Goal: Communication & Community: Participate in discussion

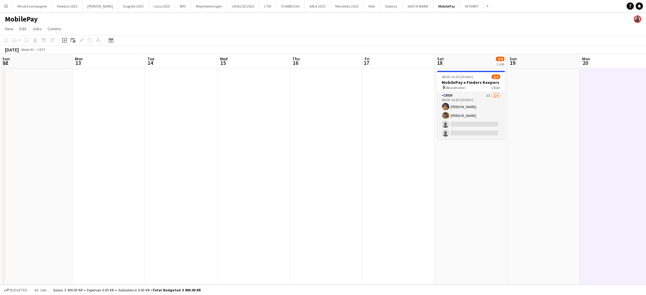
scroll to position [0, 238]
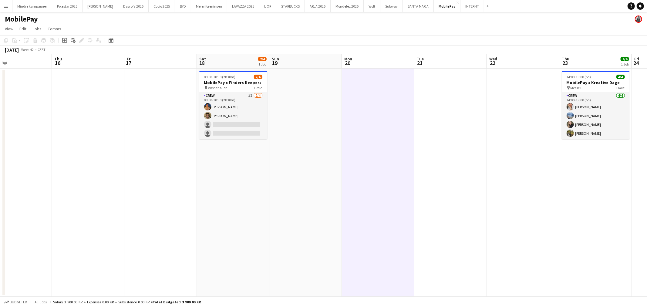
click at [5, 5] on app-icon "Menu" at bounding box center [6, 6] width 5 height 5
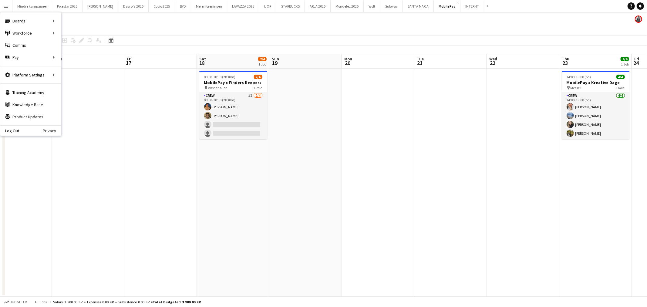
click at [5, 5] on app-icon "Menu" at bounding box center [6, 6] width 5 height 5
click at [71, 30] on link "All jobs" at bounding box center [91, 33] width 61 height 12
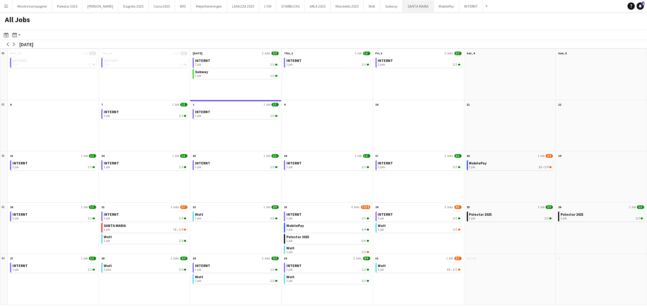
click at [403, 7] on button "[GEOGRAPHIC_DATA]" at bounding box center [418, 6] width 31 height 12
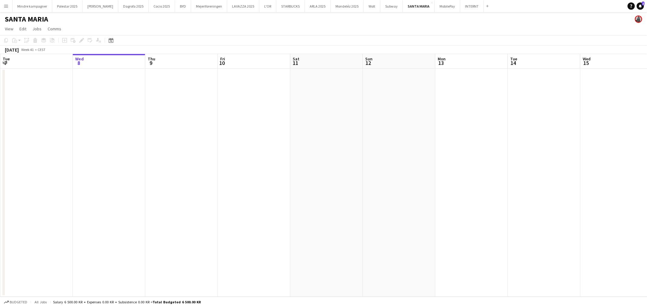
drag, startPoint x: 256, startPoint y: 200, endPoint x: 252, endPoint y: 200, distance: 4.0
click at [247, 200] on app-calendar-viewport "Sun 5 Mon 6 Tue 7 Wed 8 Thu 9 Fri 10 Sat 11 Sun 12 Mon 13 Tue 14 Wed 15 Thu 16 …" at bounding box center [323, 175] width 647 height 243
drag, startPoint x: 242, startPoint y: 203, endPoint x: 295, endPoint y: 203, distance: 53.4
click at [217, 204] on app-calendar-viewport "Wed 8 Thu 9 Fri 10 Sat 11 Sun 12 Mon 13 Tue 14 Wed 15 Thu 16 Fri 17 Sat 18 Sun …" at bounding box center [323, 175] width 647 height 243
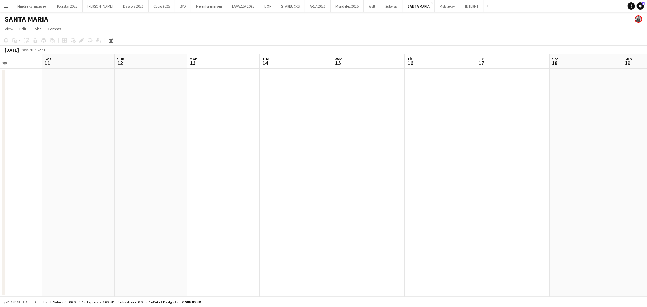
drag, startPoint x: 226, startPoint y: 203, endPoint x: 388, endPoint y: 201, distance: 162.8
click at [381, 202] on app-calendar-viewport "Wed 8 Thu 9 Fri 10 Sat 11 Sun 12 Mon 13 Tue 14 Wed 15 Thu 16 Fri 17 Sat 18 Sun …" at bounding box center [323, 175] width 647 height 243
drag, startPoint x: 365, startPoint y: 208, endPoint x: 417, endPoint y: 200, distance: 52.1
click at [404, 203] on app-calendar-viewport "Tue 7 Wed 8 Thu 9 Fri 10 Sat 11 Sun 12 Mon 13 Tue 14 Wed 15 Thu 16 Fri 17 Sat 1…" at bounding box center [323, 175] width 647 height 243
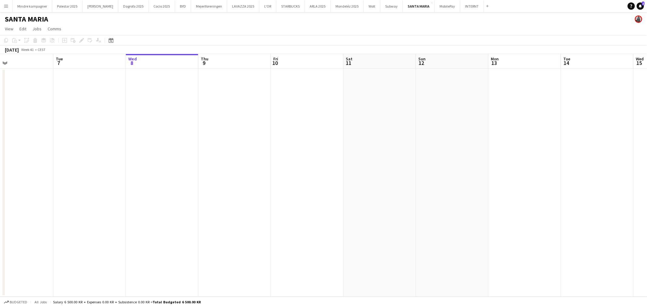
drag, startPoint x: 377, startPoint y: 208, endPoint x: 390, endPoint y: 207, distance: 13.7
click at [390, 207] on app-calendar-viewport "Sat 4 Sun 5 Mon 6 Tue 7 Wed 8 Thu 9 Fri 10 Sat 11 Sun 12 Mon 13 Tue 14 Wed 15 T…" at bounding box center [323, 175] width 647 height 243
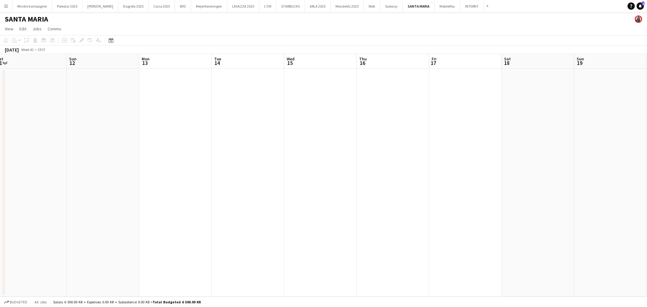
drag, startPoint x: 426, startPoint y: 210, endPoint x: 167, endPoint y: 201, distance: 259.4
click at [101, 206] on app-calendar-viewport "Wed 8 Thu 9 Fri 10 Sat 11 Sun 12 Mon 13 Tue 14 Wed 15 Thu 16 Fri 17 Sat 18 Sun …" at bounding box center [323, 175] width 647 height 243
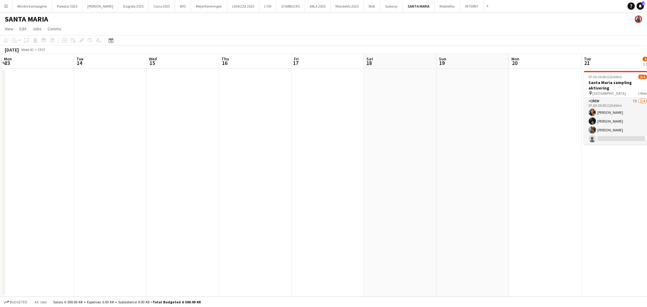
drag, startPoint x: 300, startPoint y: 207, endPoint x: 404, endPoint y: 201, distance: 103.9
click at [235, 213] on app-calendar-viewport "Fri 10 Sat 11 Sun 12 Mon 13 Tue 14 Wed 15 Thu 16 Fri 17 Sat 18 Sun 19 Mon 20 Tu…" at bounding box center [323, 175] width 647 height 243
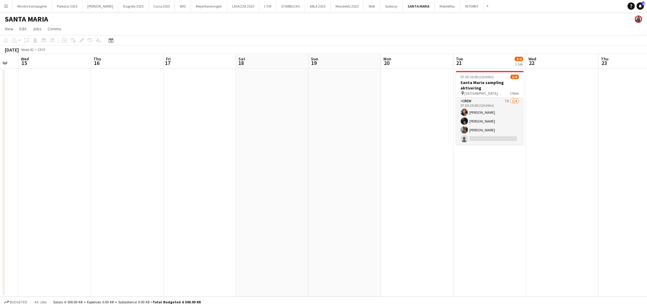
drag, startPoint x: 313, startPoint y: 201, endPoint x: 359, endPoint y: 207, distance: 46.2
click at [240, 214] on app-calendar-viewport "Sun 12 Mon 13 Tue 14 Wed 15 Thu 16 Fri 17 Sat 18 Sun 19 Mon 20 Tue 21 3/4 1 Job…" at bounding box center [323, 175] width 647 height 243
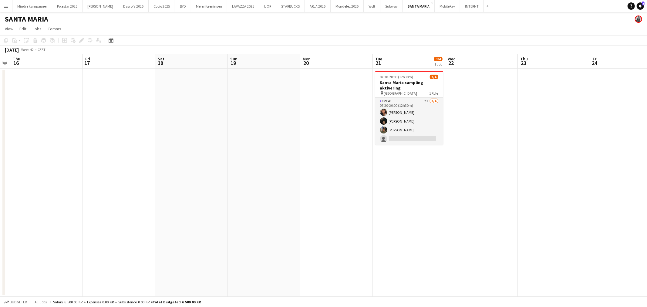
click at [353, 210] on app-calendar-viewport "Mon 13 Tue 14 Wed 15 Thu 16 Fri 17 Sat 18 Sun 19 Mon 20 Tue 21 3/4 1 Job Wed 22…" at bounding box center [323, 175] width 647 height 243
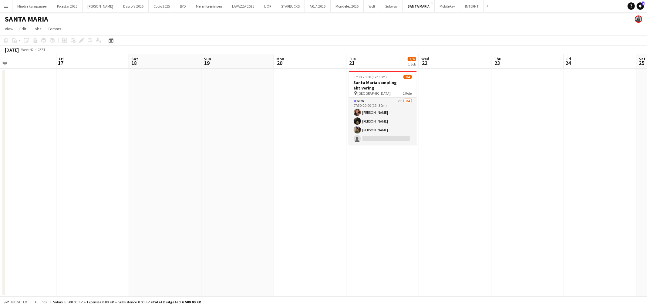
click at [466, 197] on app-calendar-viewport "Mon 13 Tue 14 Wed 15 Thu 16 Fri 17 Sat 18 Sun 19 Mon 20 Tue 21 3/4 1 Job Wed 22…" at bounding box center [323, 175] width 647 height 243
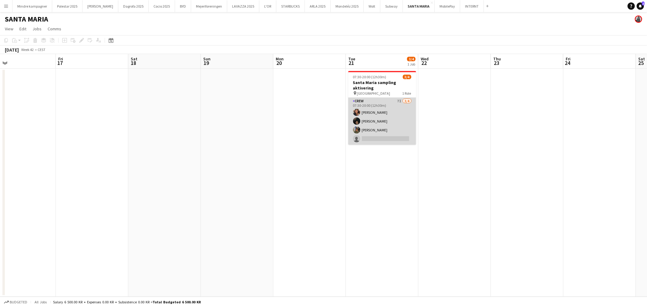
click at [388, 129] on app-card-role "Crew 7I [DATE] 07:30-20:00 (12h30m) [PERSON_NAME] [PERSON_NAME] [PERSON_NAME] s…" at bounding box center [382, 121] width 68 height 47
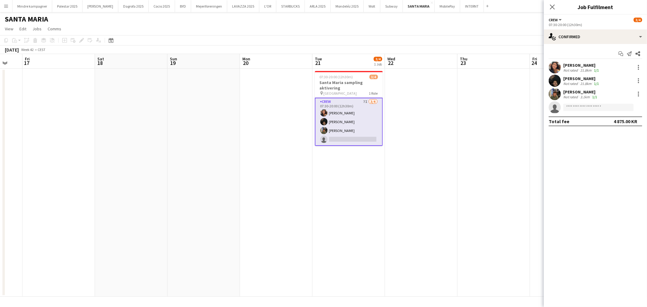
drag, startPoint x: 454, startPoint y: 171, endPoint x: 407, endPoint y: 173, distance: 47.1
click at [408, 173] on app-calendar-viewport "Tue 14 Wed 15 Thu 16 Fri 17 Sat 18 Sun 19 Mon 20 Tue 21 3/4 1 Job Wed 22 Thu 23…" at bounding box center [323, 175] width 647 height 243
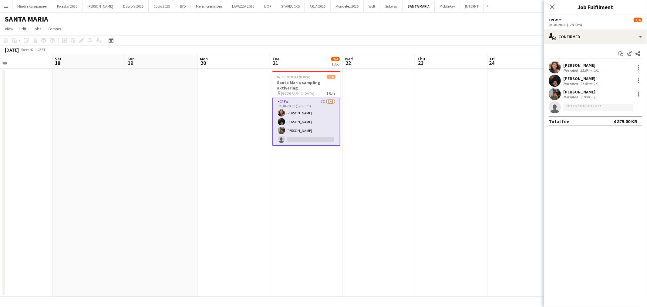
drag, startPoint x: 419, startPoint y: 163, endPoint x: 409, endPoint y: 165, distance: 10.5
click at [409, 165] on app-calendar-viewport "Tue 14 Wed 15 Thu 16 Fri 17 Sat 18 Sun 19 Mon 20 Tue 21 3/4 1 Job Wed 22 Thu 23…" at bounding box center [323, 175] width 647 height 243
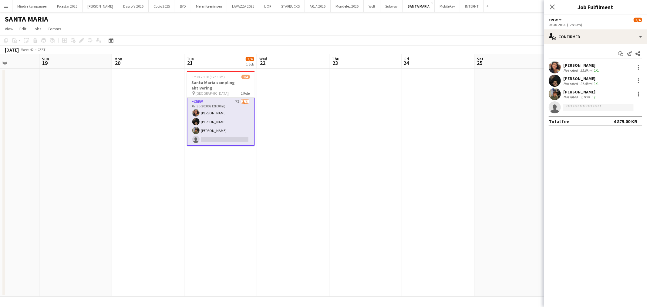
scroll to position [0, 187]
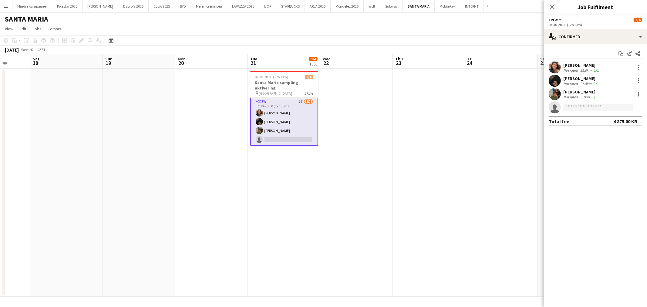
drag, startPoint x: 406, startPoint y: 193, endPoint x: 396, endPoint y: 196, distance: 10.6
click at [396, 196] on app-calendar-viewport "Wed 15 Thu 16 Fri 17 Sat 18 Sun 19 Mon 20 Tue 21 3/4 1 Job Wed 22 Thu 23 Fri 24…" at bounding box center [323, 175] width 647 height 243
click at [8, 8] on button "Menu" at bounding box center [6, 6] width 12 height 12
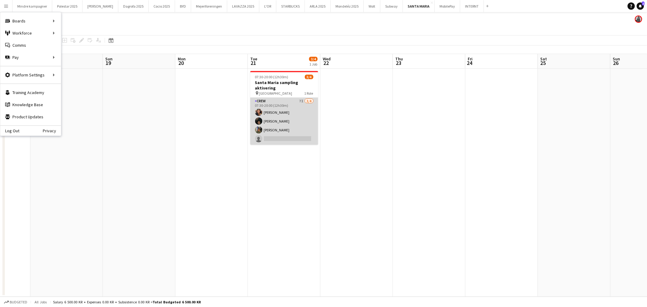
click at [275, 134] on app-card-role "Crew 7I [DATE] 07:30-20:00 (12h30m) [PERSON_NAME] [PERSON_NAME] [PERSON_NAME] s…" at bounding box center [284, 121] width 68 height 47
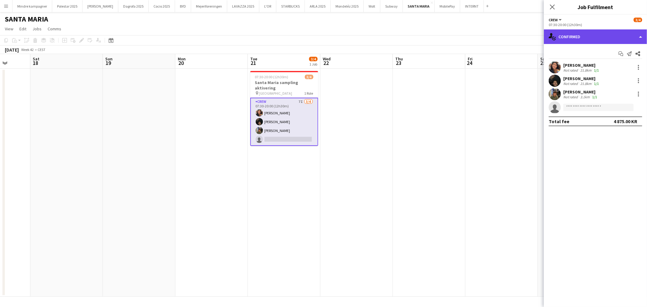
click at [609, 35] on div "single-neutral-actions-check-2 Confirmed" at bounding box center [595, 36] width 103 height 15
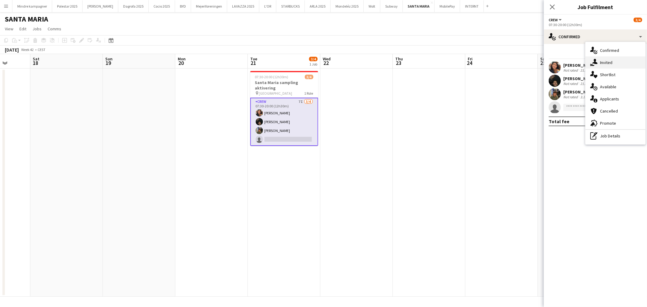
click at [608, 62] on span "Invited" at bounding box center [606, 62] width 12 height 5
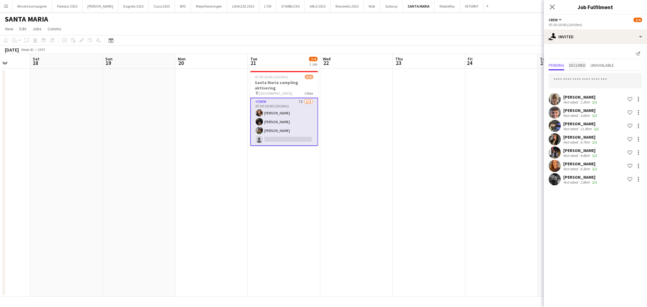
click at [582, 67] on span "Declined" at bounding box center [577, 65] width 17 height 4
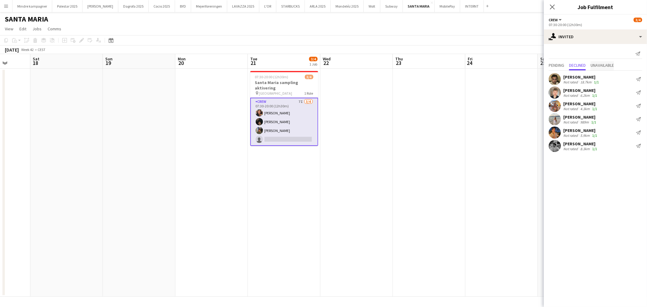
click at [604, 68] on span "Unavailable" at bounding box center [601, 65] width 23 height 9
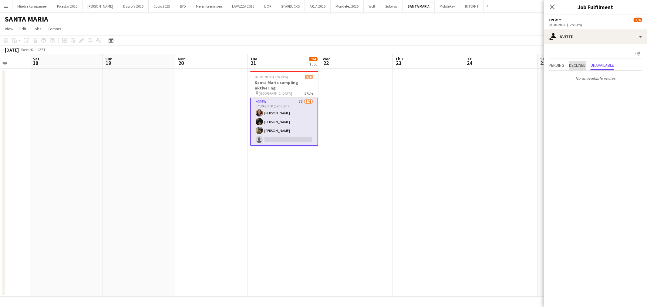
click at [570, 66] on span "Declined" at bounding box center [577, 65] width 17 height 4
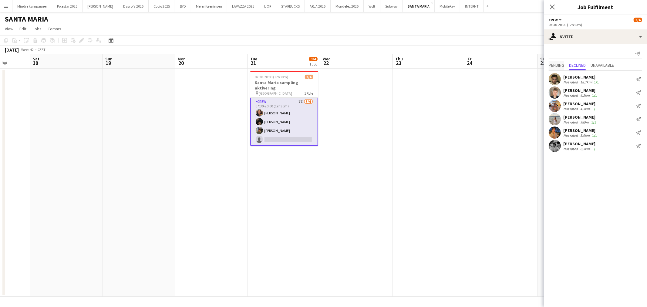
click at [552, 65] on span "Pending" at bounding box center [555, 65] width 15 height 4
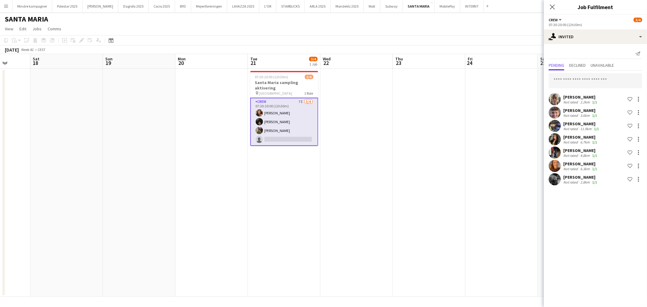
click at [449, 164] on app-date-cell at bounding box center [429, 183] width 72 height 228
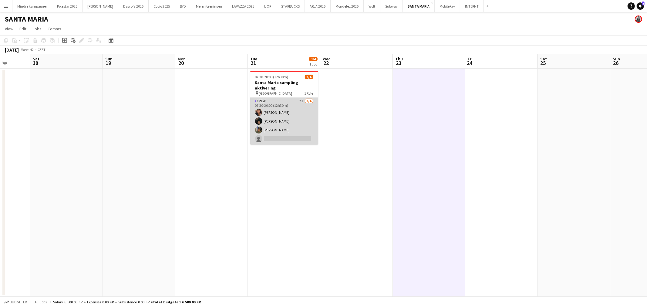
click at [300, 138] on app-card-role "Crew 7I [DATE] 07:30-20:00 (12h30m) [PERSON_NAME] [PERSON_NAME] [PERSON_NAME] s…" at bounding box center [284, 121] width 68 height 47
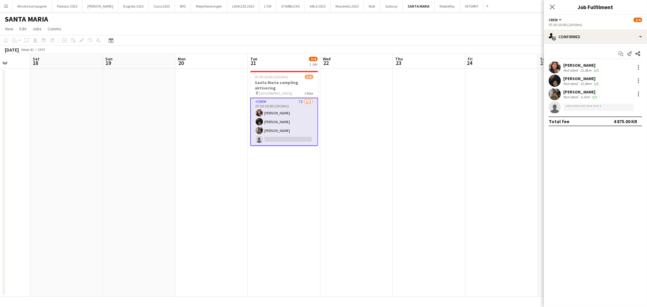
click at [420, 192] on app-date-cell at bounding box center [429, 183] width 72 height 228
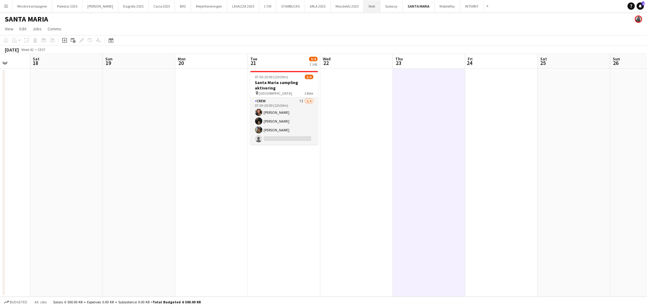
click at [364, 5] on button "Wolt Close" at bounding box center [372, 6] width 17 height 12
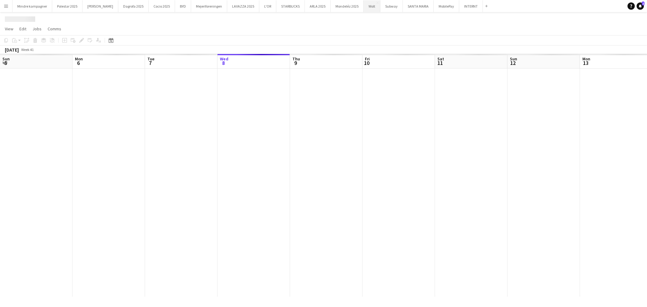
scroll to position [0, 145]
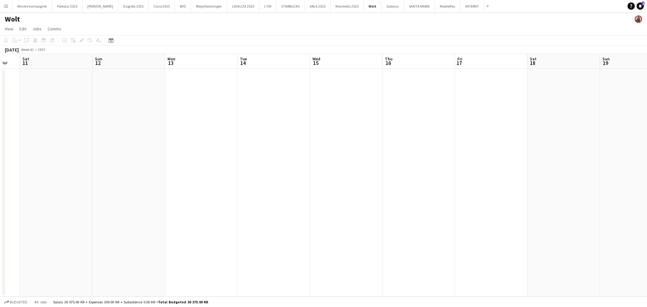
drag, startPoint x: 454, startPoint y: 212, endPoint x: 184, endPoint y: 211, distance: 269.9
click at [184, 211] on app-calendar-viewport "Wed 8 Thu 9 Fri 10 Sat 11 Sun 12 Mon 13 Tue 14 Wed 15 Thu 16 Fri 17 Sat 18 Sun …" at bounding box center [323, 175] width 647 height 243
drag, startPoint x: 408, startPoint y: 190, endPoint x: 153, endPoint y: 201, distance: 254.9
click at [153, 201] on app-calendar-viewport "Wed 8 Thu 9 Fri 10 Sat 11 Sun 12 Mon 13 Tue 14 Wed 15 Thu 16 Fri 17 Sat 18 Sun …" at bounding box center [323, 175] width 647 height 243
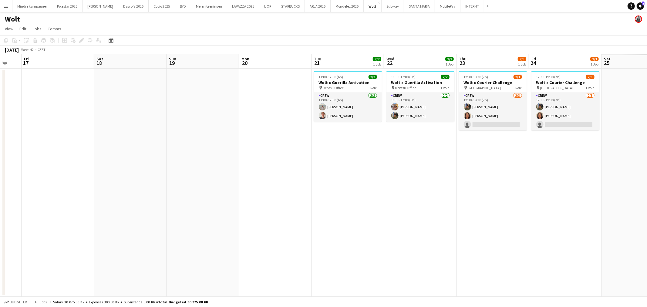
scroll to position [0, 233]
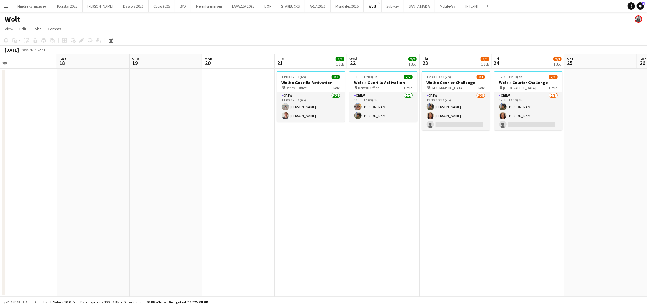
drag, startPoint x: 429, startPoint y: 206, endPoint x: 213, endPoint y: 190, distance: 216.2
click at [213, 190] on app-calendar-viewport "Tue 14 Wed 15 Thu 16 Fri 17 Sat 18 Sun 19 Mon 20 Tue 21 2/2 1 Job Wed 22 2/2 1 …" at bounding box center [323, 175] width 647 height 243
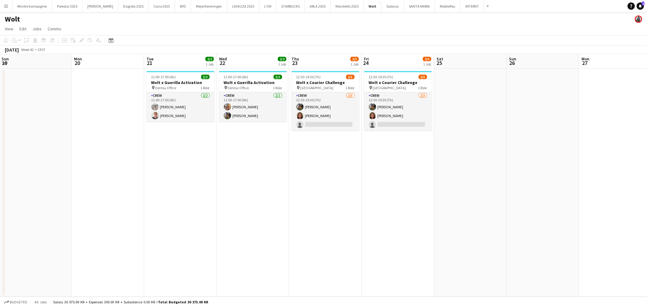
scroll to position [0, 220]
drag, startPoint x: 516, startPoint y: 193, endPoint x: 384, endPoint y: 186, distance: 131.5
click at [384, 186] on app-calendar-viewport "Thu 16 Fri 17 Sat 18 Sun 19 Mon 20 Tue 21 2/2 1 Job Wed 22 2/2 1 Job Thu 23 2/3…" at bounding box center [323, 175] width 647 height 243
click at [404, 7] on button "[GEOGRAPHIC_DATA]" at bounding box center [419, 6] width 31 height 12
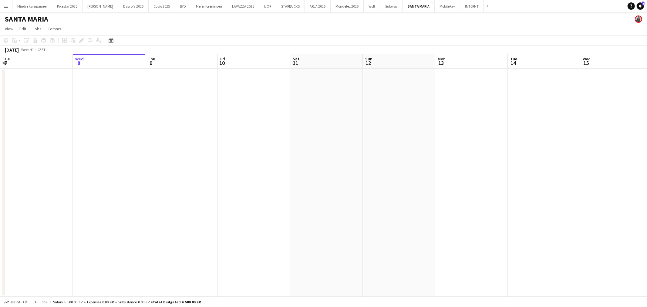
drag, startPoint x: 424, startPoint y: 177, endPoint x: 180, endPoint y: 177, distance: 244.1
click at [180, 177] on app-calendar-viewport "Sun 5 Mon 6 Tue 7 Wed 8 Thu 9 Fri 10 Sat 11 Sun 12 Mon 13 Tue 14 Wed 15 Thu 16 …" at bounding box center [323, 175] width 647 height 243
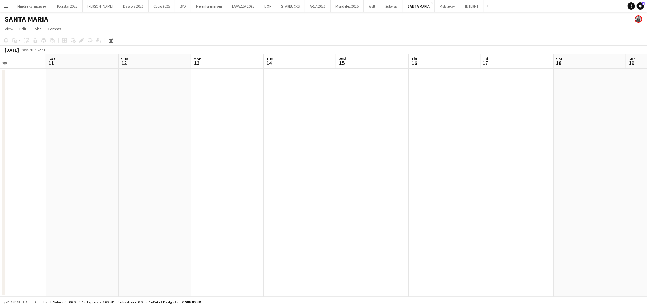
drag, startPoint x: 443, startPoint y: 178, endPoint x: 242, endPoint y: 187, distance: 201.5
click at [242, 187] on app-calendar-viewport "Wed 8 Thu 9 Fri 10 Sat 11 Sun 12 Mon 13 Tue 14 Wed 15 Thu 16 Fri 17 Sat 18 Sun …" at bounding box center [323, 175] width 647 height 243
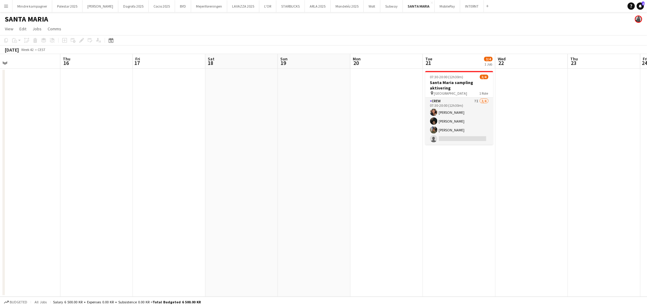
drag, startPoint x: 465, startPoint y: 194, endPoint x: 327, endPoint y: 207, distance: 138.6
click at [327, 207] on app-calendar-viewport "Sun 12 Mon 13 Tue 14 Wed 15 Thu 16 Fri 17 Sat 18 Sun 19 Mon 20 Tue 21 3/4 1 Job…" at bounding box center [323, 175] width 647 height 243
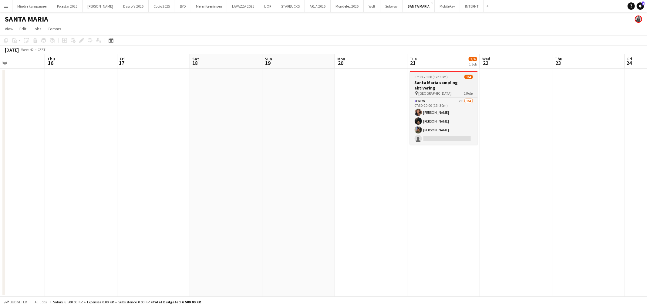
click at [446, 73] on app-job-card "07:30-20:00 (12h30m) 3/4 Santa Maria sampling aktivering pin Hovedbanegården 1 …" at bounding box center [444, 108] width 68 height 74
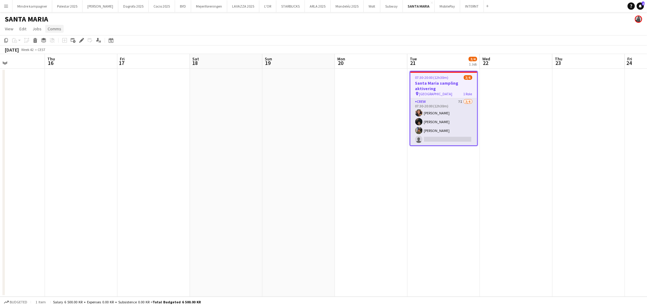
click at [55, 26] on span "Comms" at bounding box center [55, 28] width 14 height 5
click at [66, 54] on span "Create chat" at bounding box center [60, 54] width 21 height 5
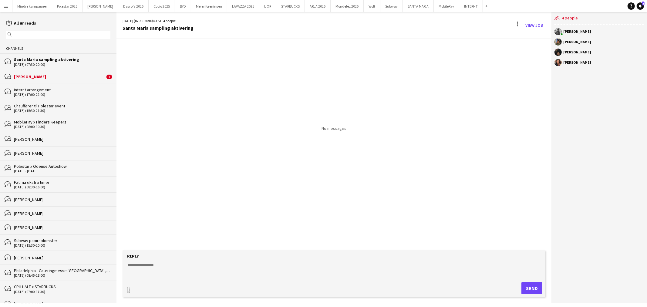
click at [190, 270] on textarea at bounding box center [335, 270] width 417 height 16
click at [241, 269] on textarea "**********" at bounding box center [335, 270] width 417 height 16
click at [205, 273] on textarea "**********" at bounding box center [335, 270] width 417 height 16
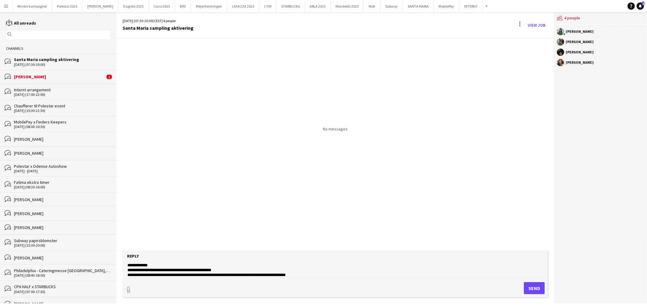
scroll to position [4, 0]
click at [210, 265] on textarea "**********" at bounding box center [335, 270] width 417 height 16
click at [291, 267] on textarea "**********" at bounding box center [335, 270] width 417 height 16
type textarea "**********"
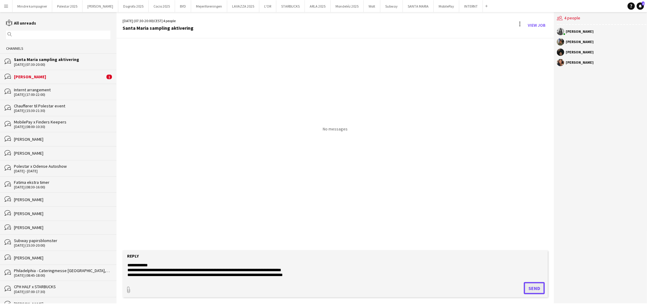
click at [528, 286] on button "Send" at bounding box center [534, 288] width 21 height 12
